Goal: Transaction & Acquisition: Register for event/course

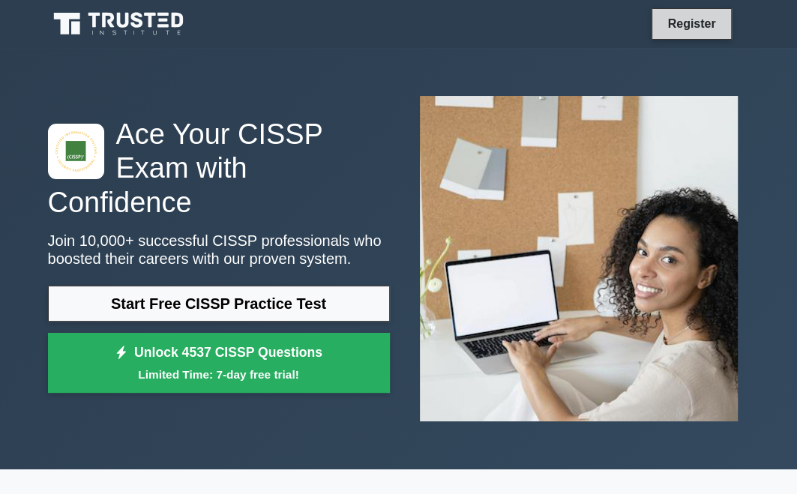
click at [669, 28] on link "Register" at bounding box center [691, 23] width 66 height 19
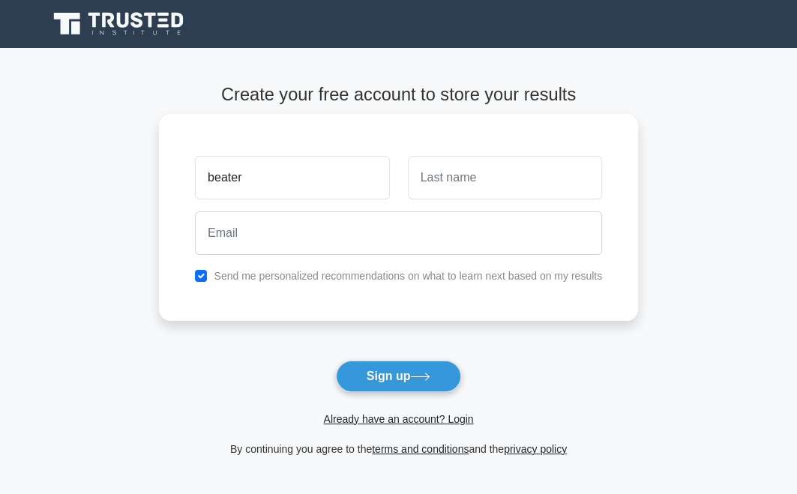
type input "beater"
click at [436, 182] on input "text" at bounding box center [505, 177] width 194 height 43
type input "bongeka"
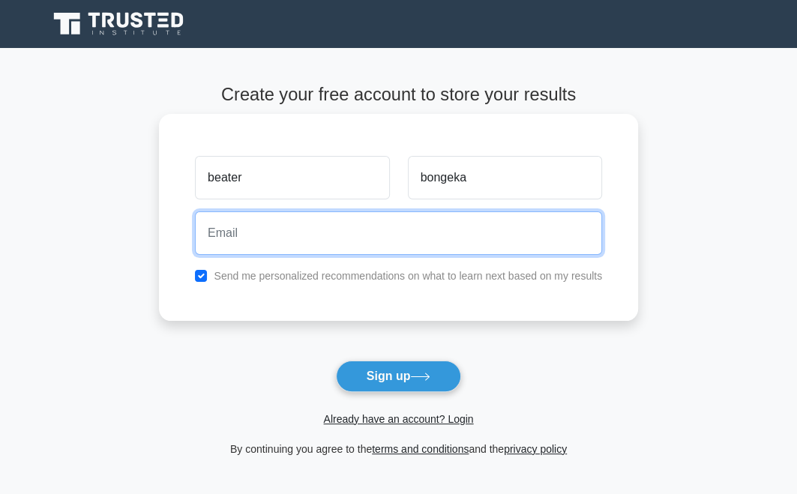
click at [226, 238] on input "email" at bounding box center [398, 232] width 407 height 43
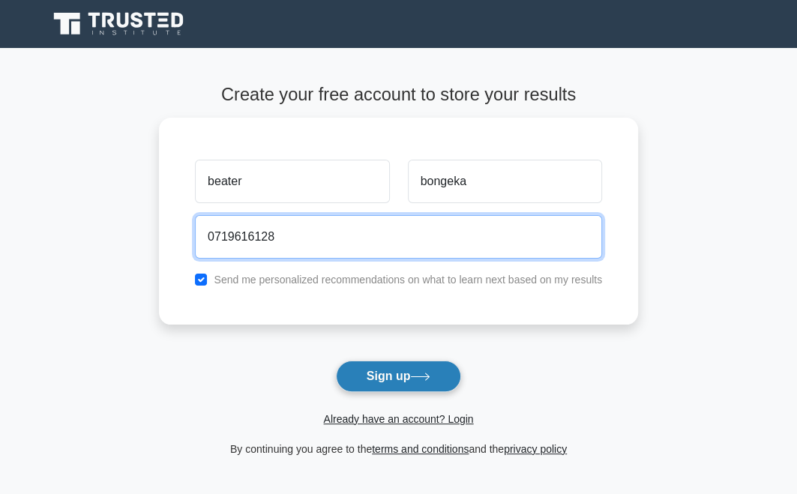
type input "0719616128"
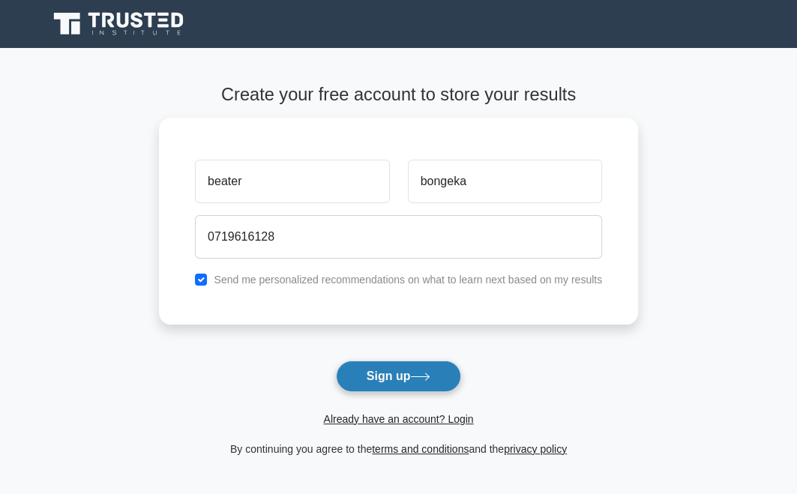
click at [364, 370] on button "Sign up" at bounding box center [399, 376] width 126 height 31
click at [430, 380] on icon at bounding box center [420, 377] width 20 height 8
